Goal: Task Accomplishment & Management: Use online tool/utility

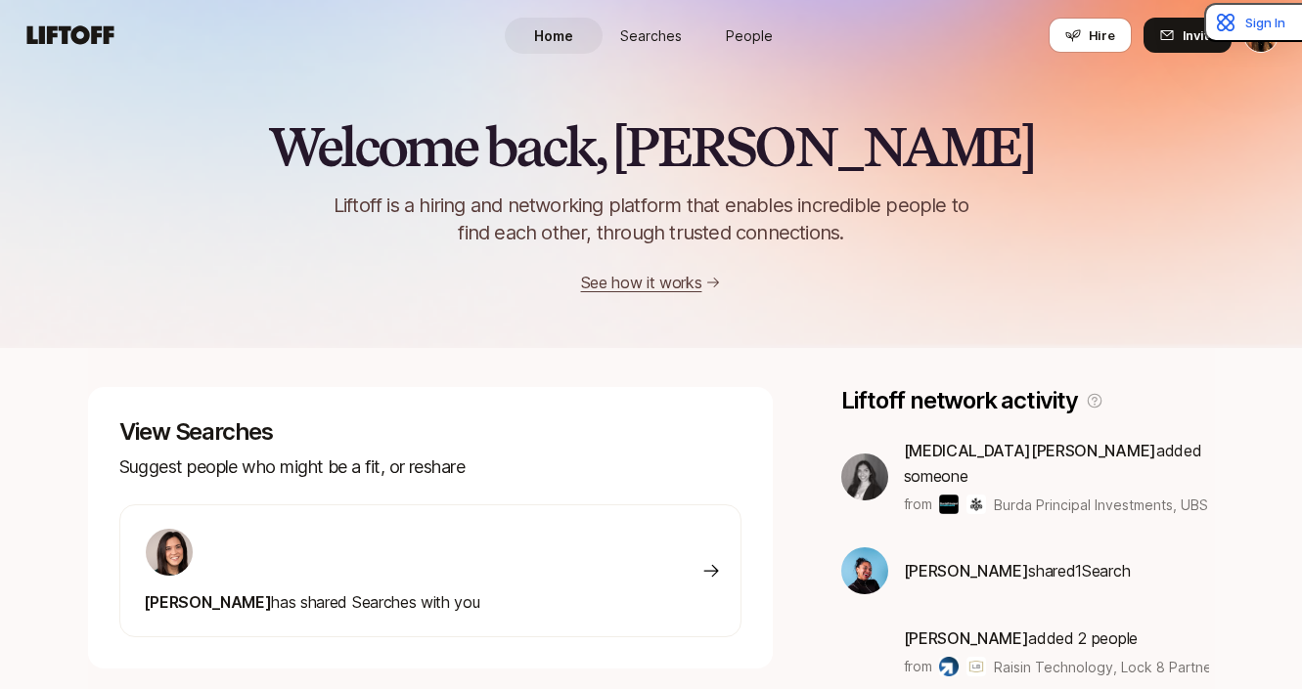
click at [64, 44] on icon at bounding box center [70, 35] width 94 height 27
click at [1084, 39] on button "Hire" at bounding box center [1089, 35] width 83 height 35
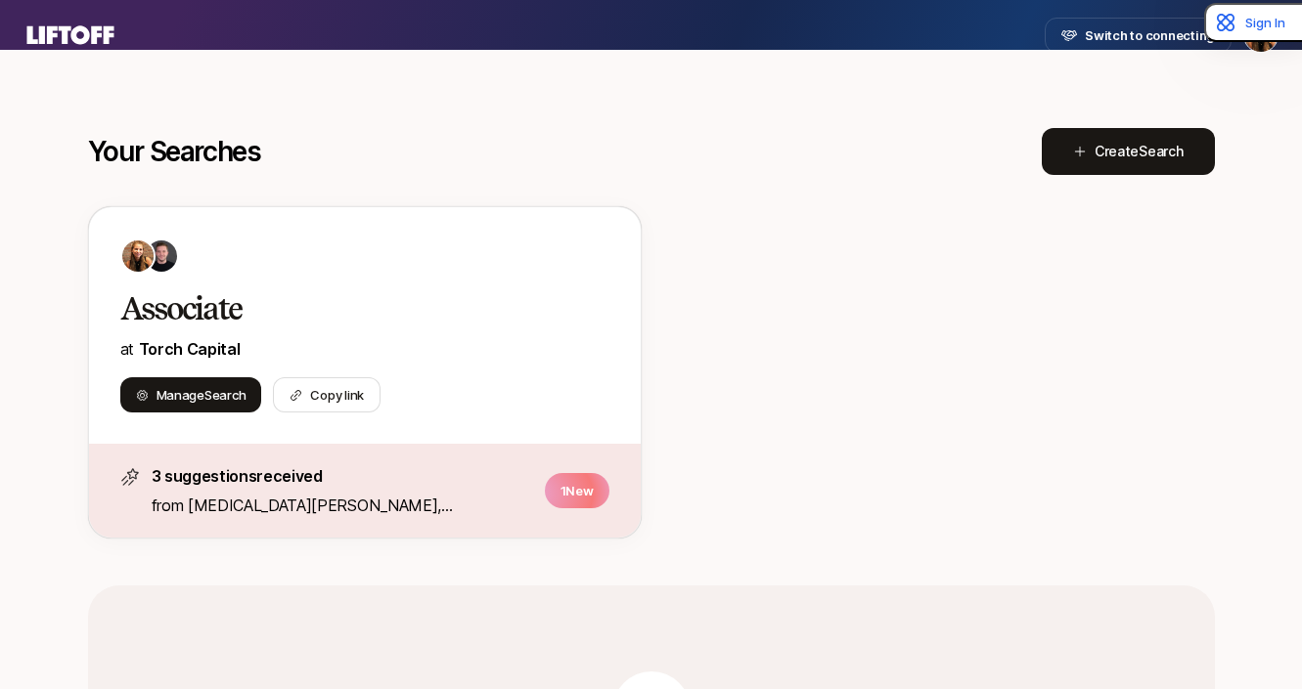
scroll to position [250, 0]
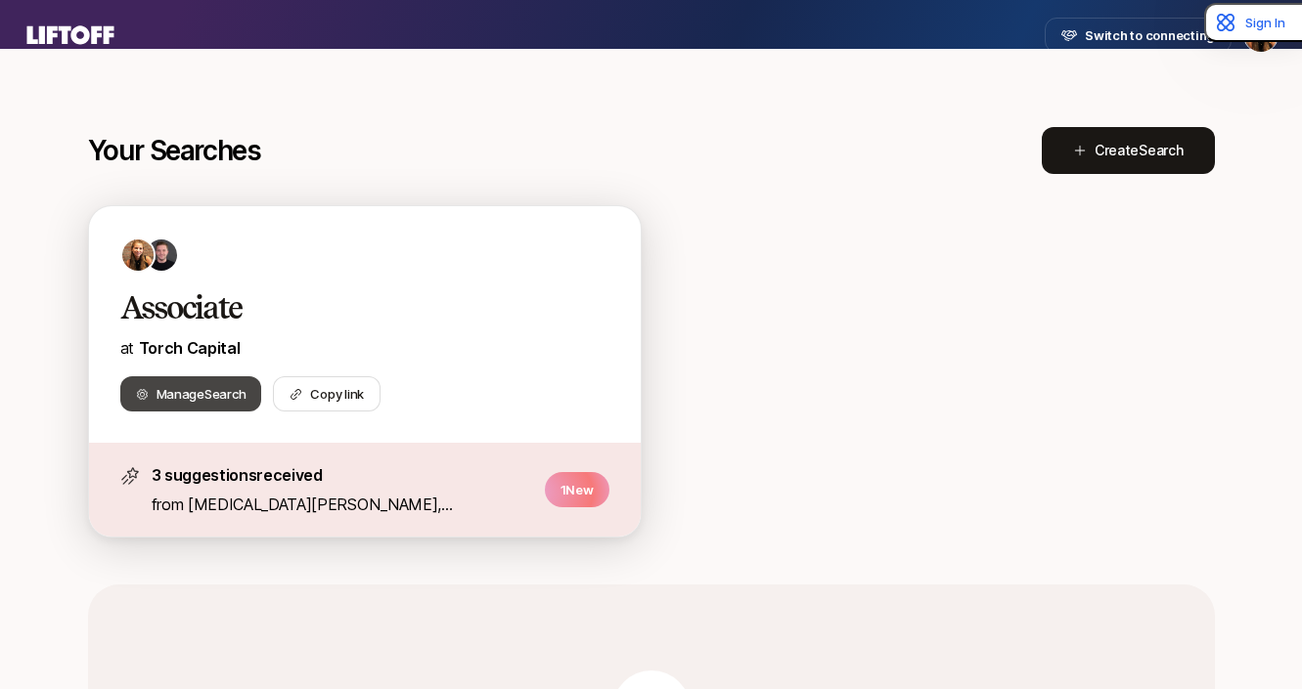
click at [185, 400] on span "Manage Search" at bounding box center [201, 394] width 90 height 20
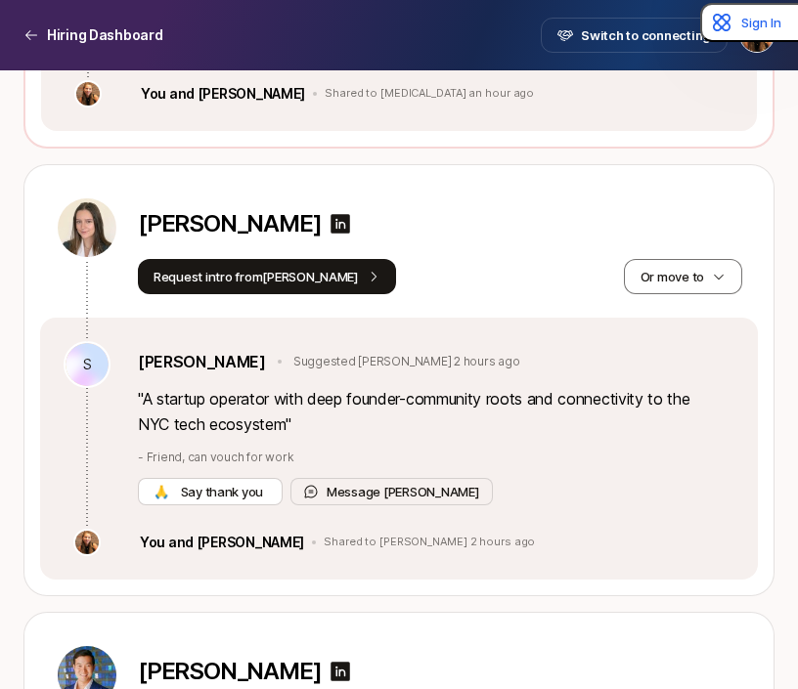
scroll to position [1767, 0]
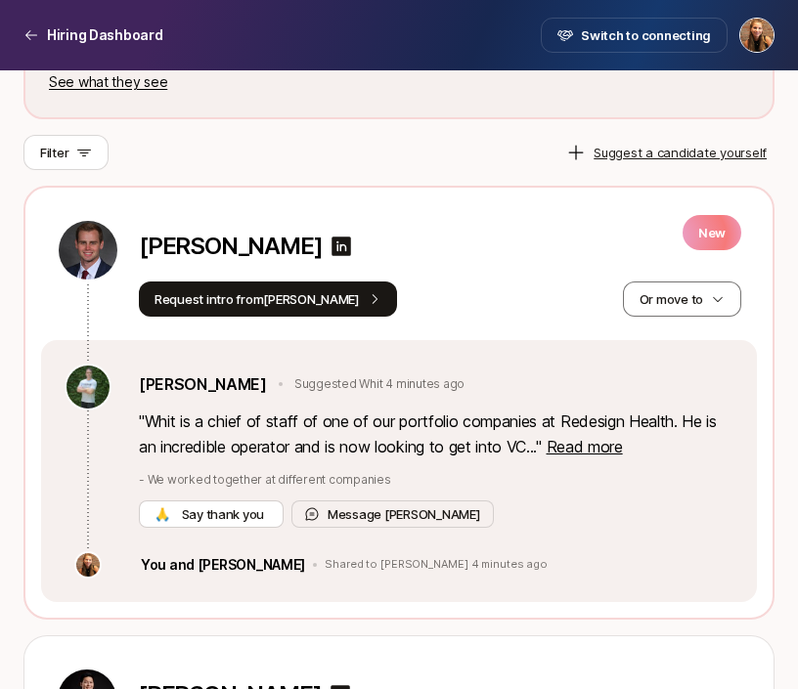
scroll to position [846, 0]
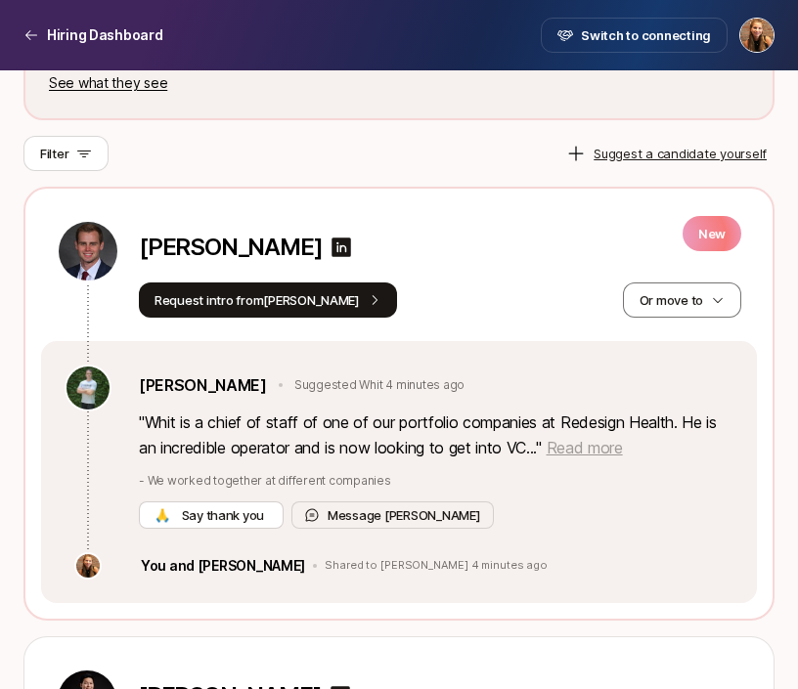
click at [591, 446] on span "Read more" at bounding box center [585, 448] width 76 height 20
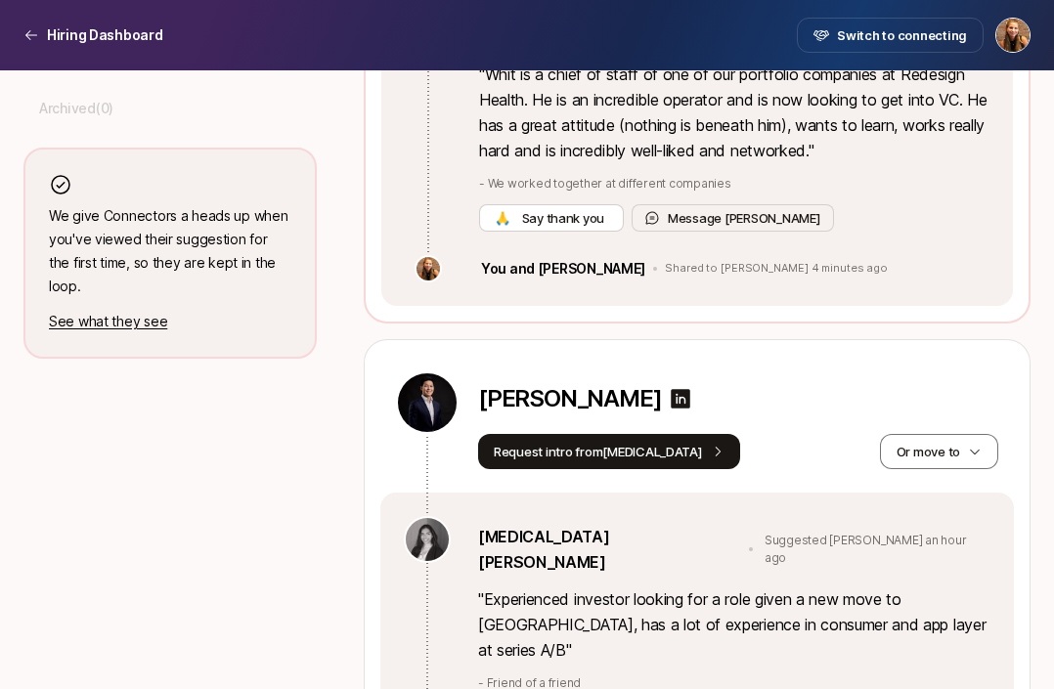
scroll to position [856, 0]
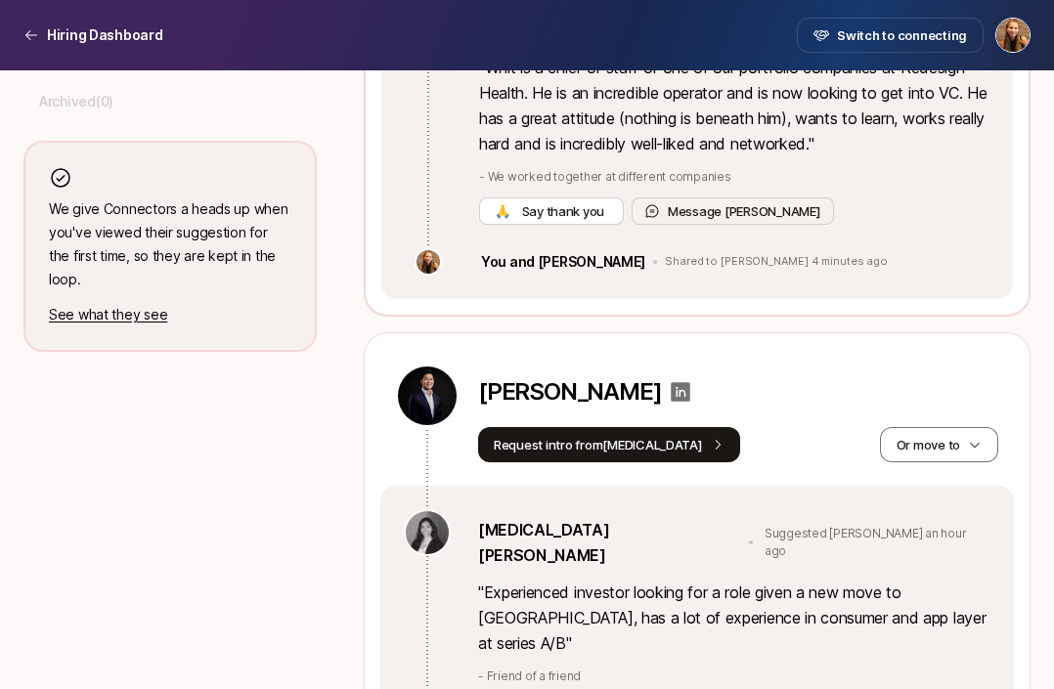
click at [672, 389] on icon at bounding box center [682, 392] width 20 height 20
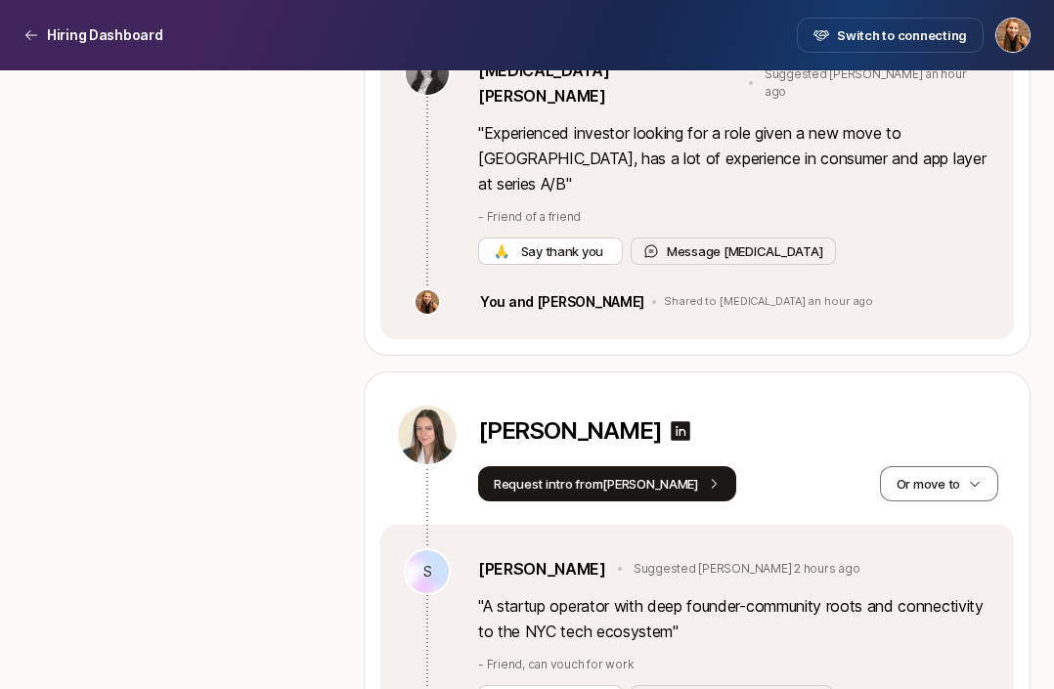
scroll to position [1331, 0]
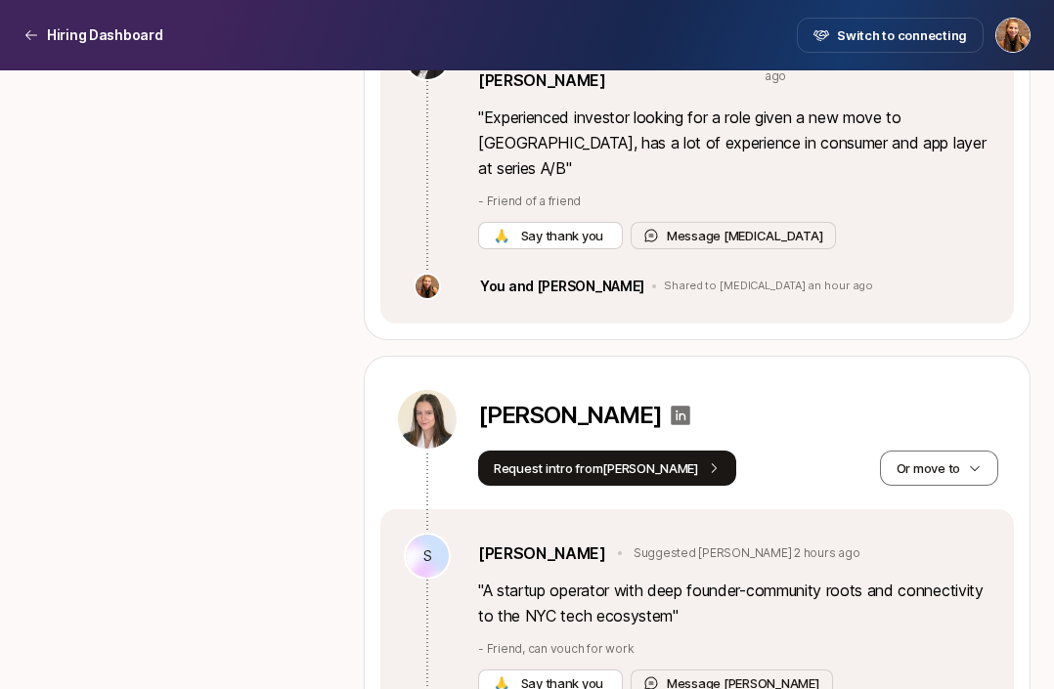
click at [672, 406] on icon at bounding box center [682, 416] width 20 height 20
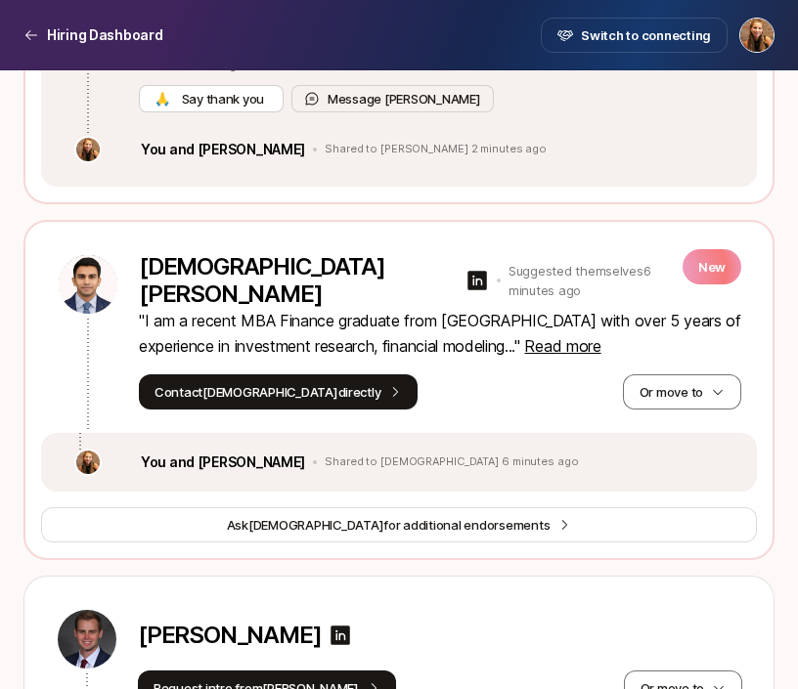
scroll to position [1716, 0]
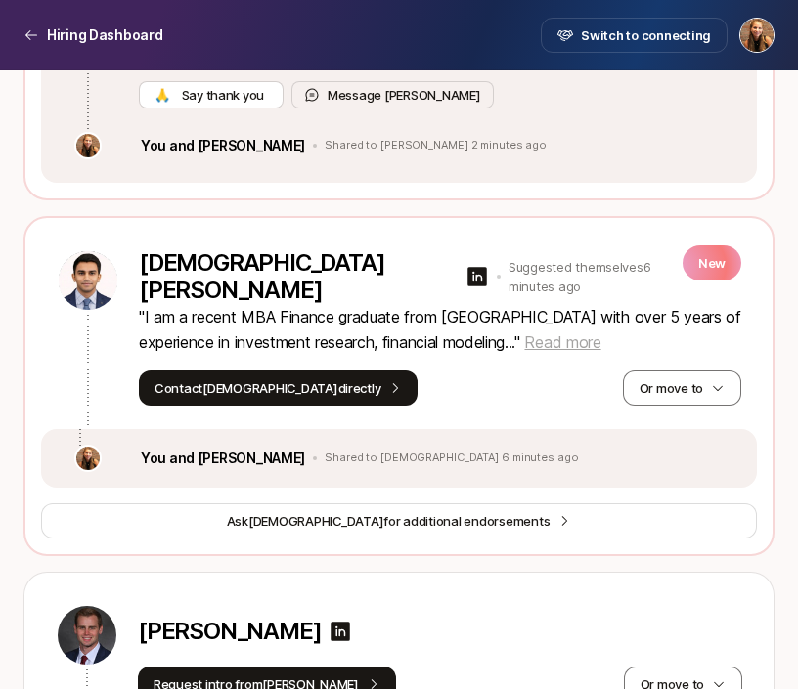
click at [584, 345] on span "Read more" at bounding box center [562, 343] width 76 height 20
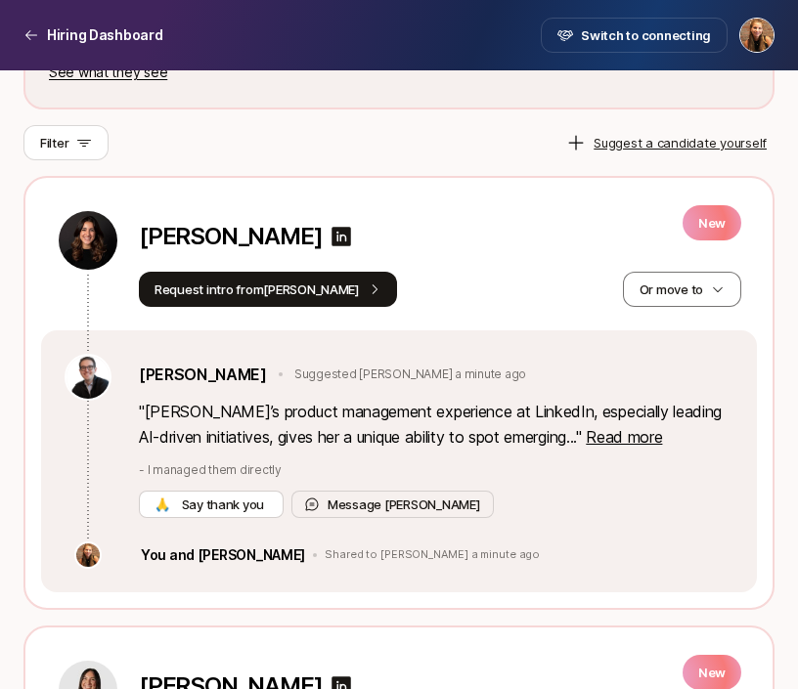
scroll to position [852, 0]
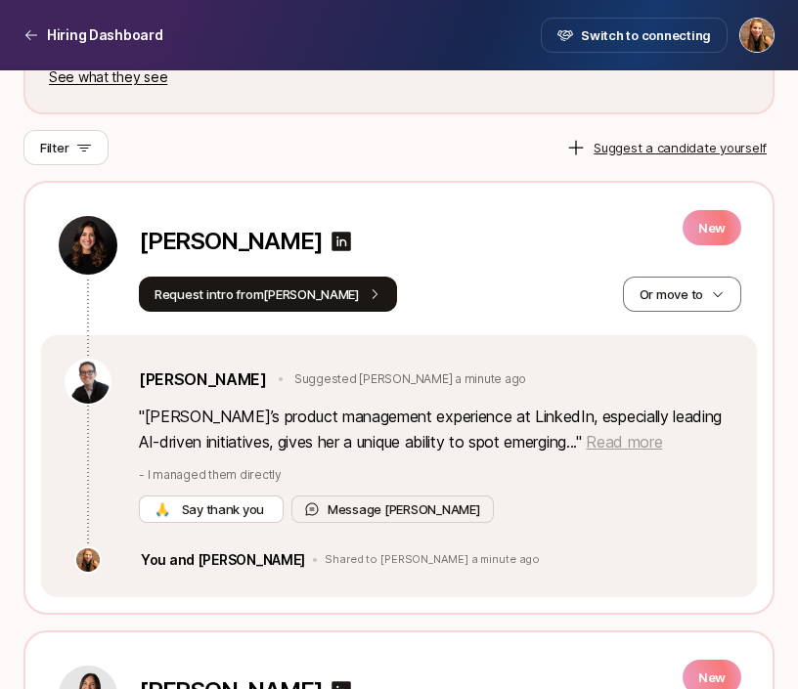
click at [586, 444] on span "Read more" at bounding box center [624, 442] width 76 height 20
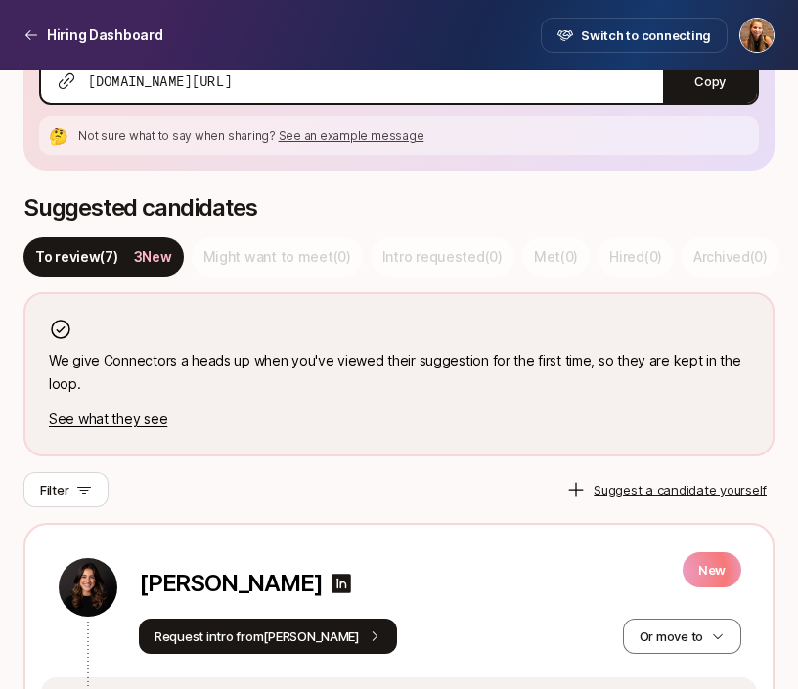
scroll to position [463, 0]
